Goal: Task Accomplishment & Management: Use online tool/utility

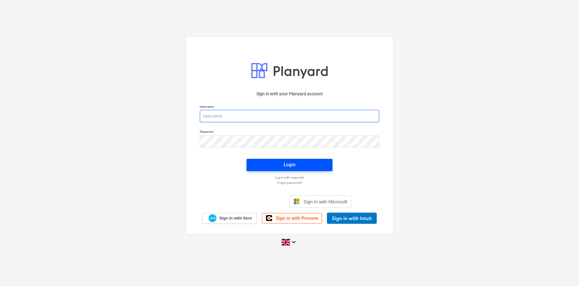
type input "[PERSON_NAME][EMAIL_ADDRESS][DOMAIN_NAME]"
click at [291, 165] on div "Login" at bounding box center [290, 165] width 12 height 8
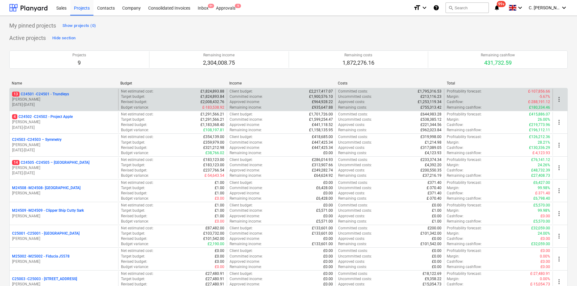
click at [75, 102] on p "[DATE] - [DATE]" at bounding box center [64, 104] width 104 height 5
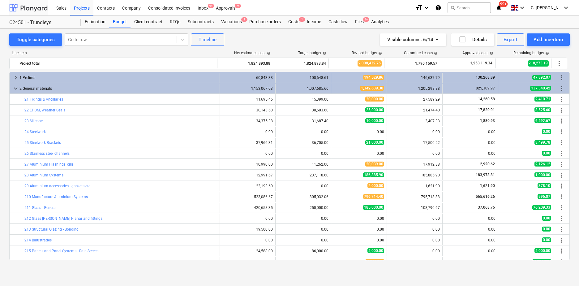
click at [42, 8] on div at bounding box center [28, 7] width 38 height 15
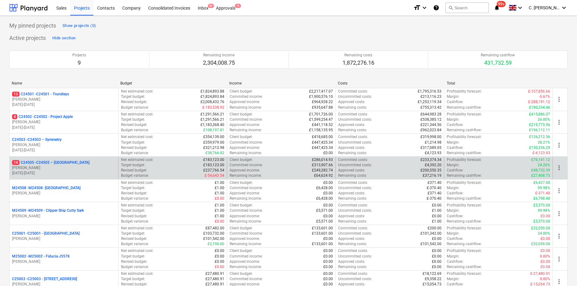
click at [67, 173] on p "[DATE] - [DATE]" at bounding box center [64, 172] width 104 height 5
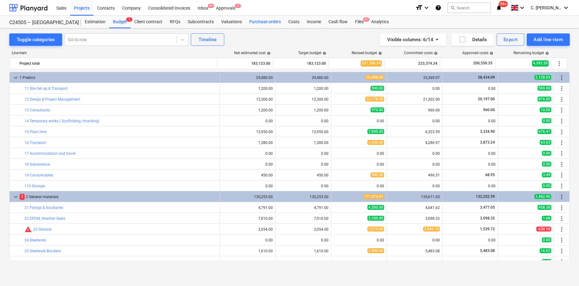
click at [263, 19] on div "Purchase orders" at bounding box center [265, 22] width 39 height 12
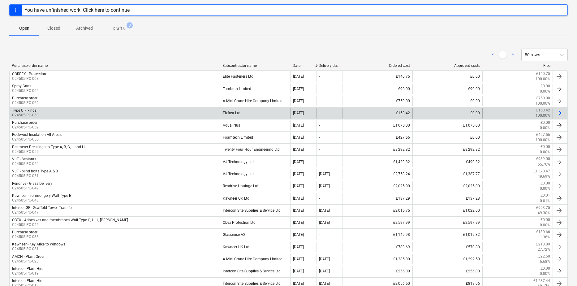
scroll to position [124, 0]
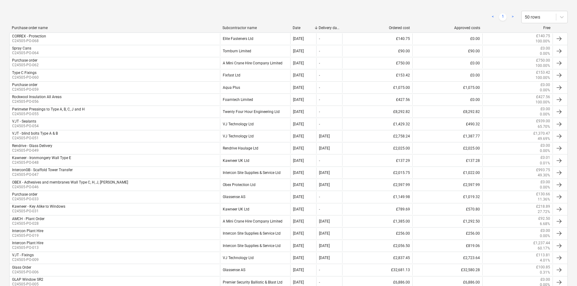
click at [243, 29] on div "Subcontractor name" at bounding box center [254, 28] width 65 height 4
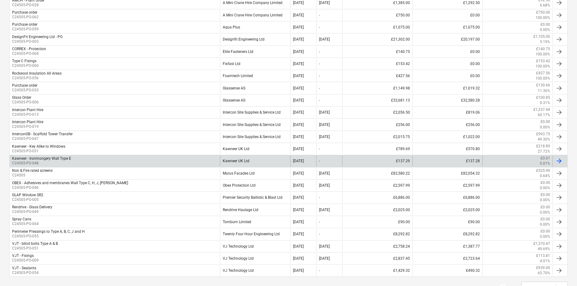
scroll to position [185, 0]
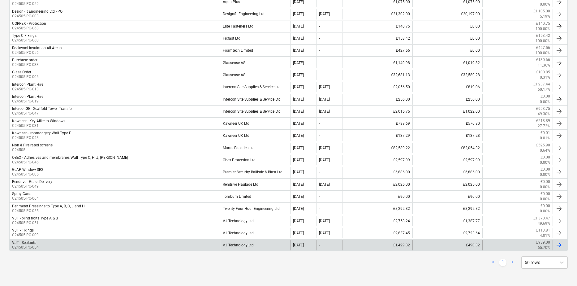
click at [43, 246] on div "VJT - Sealants C24505-PO-054" at bounding box center [115, 245] width 210 height 11
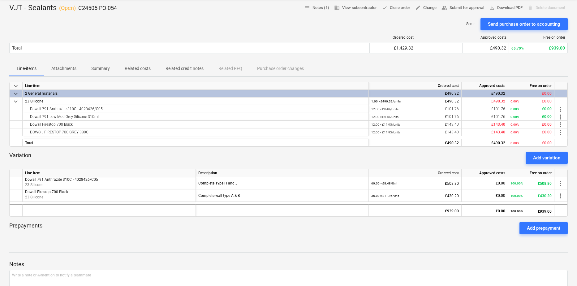
scroll to position [62, 0]
click at [552, 158] on div "Add variation" at bounding box center [546, 157] width 27 height 8
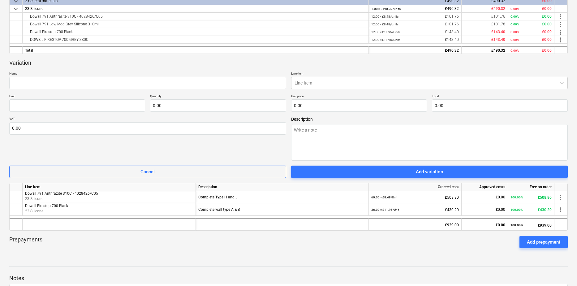
scroll to position [155, 0]
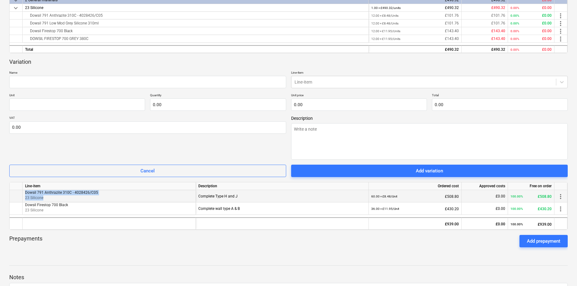
drag, startPoint x: 26, startPoint y: 193, endPoint x: 86, endPoint y: 199, distance: 60.6
click at [86, 199] on div "Dowsil 791 Anthrazite 310C - 4028426/C05 23 Silicone" at bounding box center [109, 195] width 168 height 11
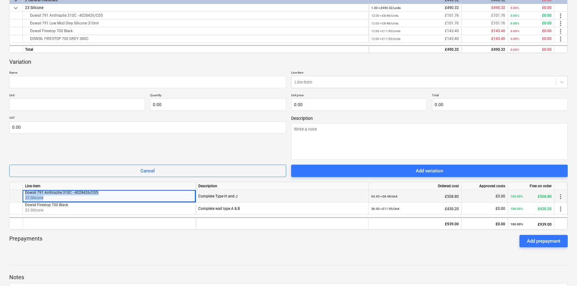
copy div "Dowsil 791 Anthrazite 310C - 4028426/C05 23 Silicone"
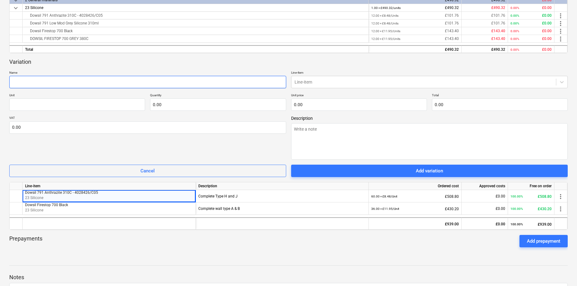
click at [65, 80] on input "text" at bounding box center [147, 82] width 277 height 12
paste input "Dowsil 791 Anthrazite 310C - 4028426/C05 23 Silicone"
type textarea "x"
type input "Dowsil 791 Anthrazite 310C - 4028426/C05 23 Silicone"
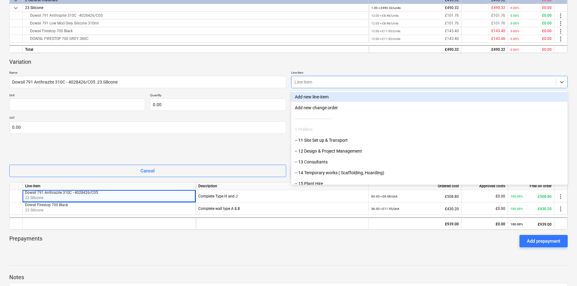
click at [356, 81] on div at bounding box center [424, 82] width 259 height 6
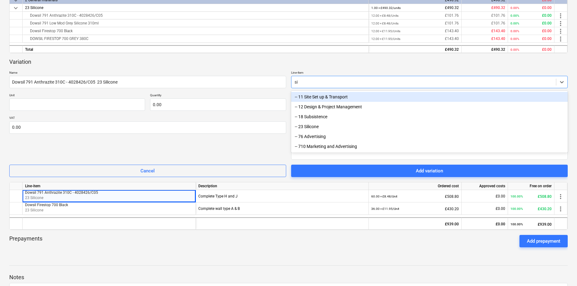
type input "sil"
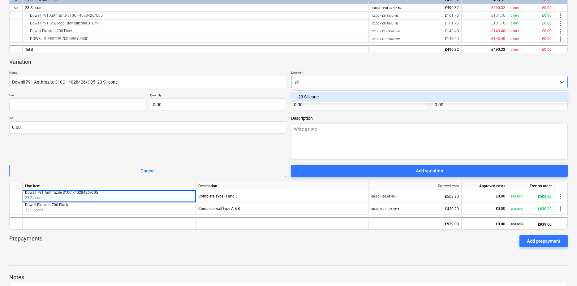
click at [301, 98] on div "-- 23 Silicone" at bounding box center [429, 97] width 277 height 10
type textarea "x"
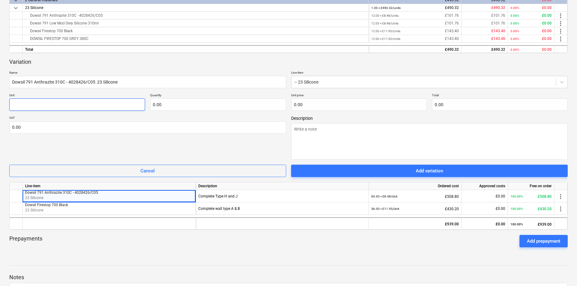
click at [66, 106] on input "text" at bounding box center [77, 104] width 136 height 12
type textarea "x"
type input "U"
type textarea "x"
type input "Un"
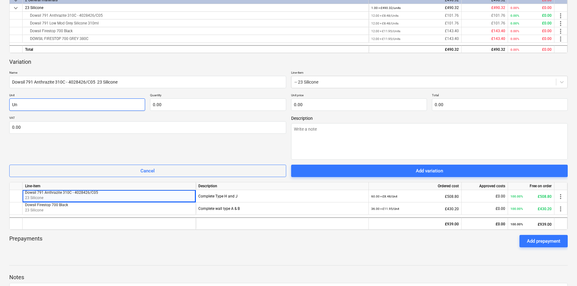
type textarea "x"
type input "Uni"
type textarea "x"
type input "Unit"
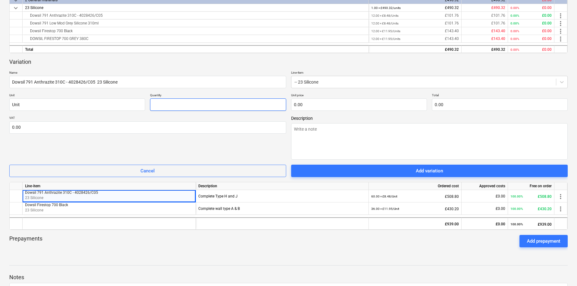
click at [187, 102] on input "text" at bounding box center [218, 104] width 136 height 12
type textarea "x"
type input "6"
type textarea "x"
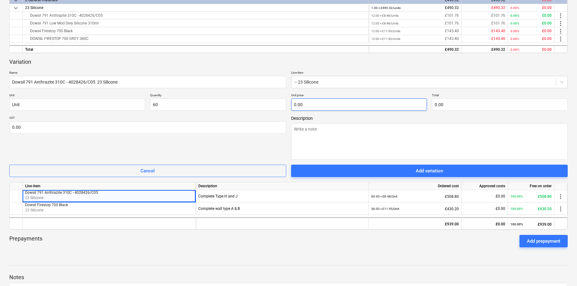
type input "60.00"
click at [314, 104] on input "text" at bounding box center [359, 104] width 136 height 12
type textarea "x"
type input "8"
type input "480.00"
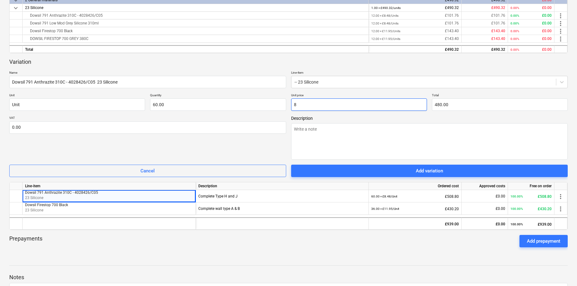
type textarea "x"
type input "8."
type textarea "x"
type input "8.4"
type input "504.00"
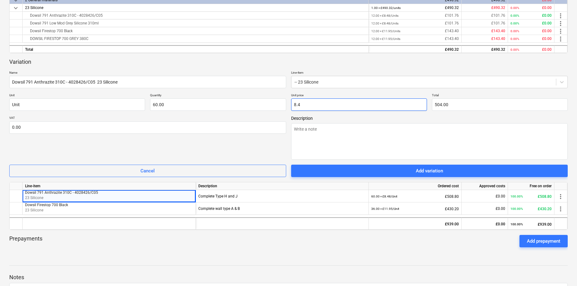
type textarea "x"
type input "8.48"
type input "508.80"
type input "8.48"
click at [329, 137] on textarea at bounding box center [429, 141] width 277 height 37
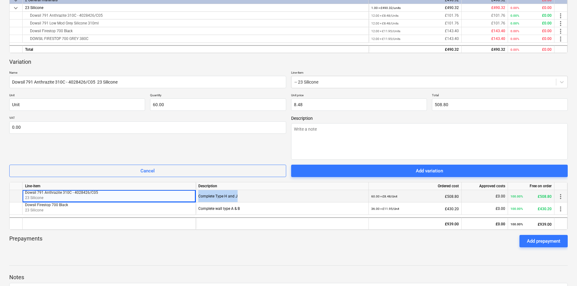
drag, startPoint x: 245, startPoint y: 196, endPoint x: 196, endPoint y: 198, distance: 48.9
click at [196, 198] on div "Complete Type H and J" at bounding box center [282, 196] width 173 height 12
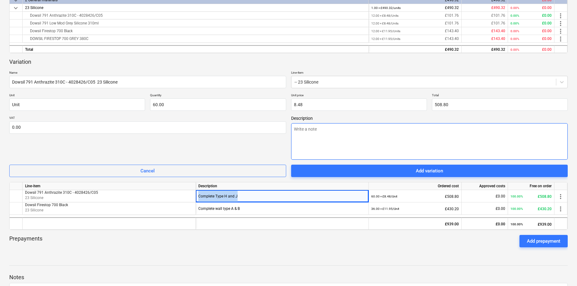
copy div "Complete Type H and J"
click at [383, 126] on div "Description" at bounding box center [429, 138] width 277 height 44
click at [362, 133] on textarea at bounding box center [429, 141] width 277 height 37
paste textarea "Complete Type H and J"
type textarea "x"
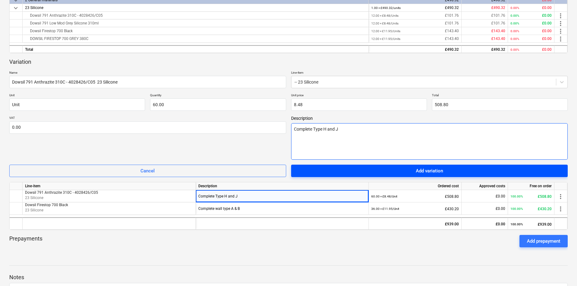
type textarea "Complete Type H and J"
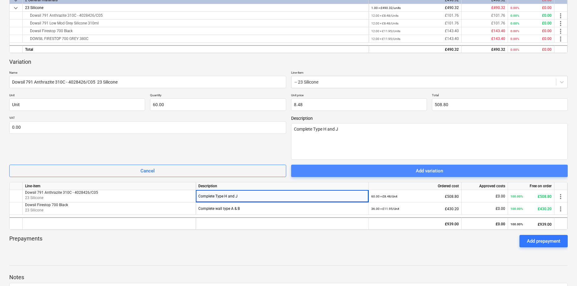
click at [433, 171] on div "Add variation" at bounding box center [429, 171] width 27 height 8
type textarea "x"
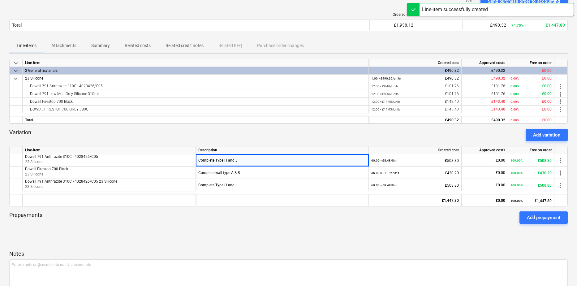
scroll to position [0, 0]
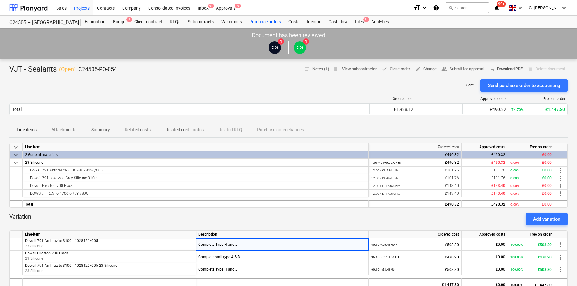
drag, startPoint x: 512, startPoint y: 67, endPoint x: 517, endPoint y: 66, distance: 4.8
click at [517, 66] on span "save_alt Download PDF" at bounding box center [505, 69] width 33 height 7
